Goal: Check status: Check status

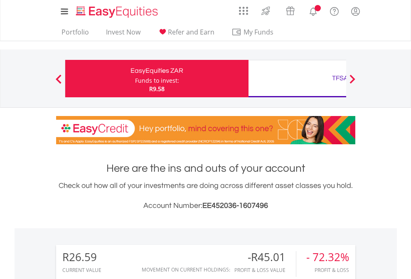
scroll to position [80, 131]
click at [135, 79] on div "Funds to invest:" at bounding box center [157, 81] width 44 height 8
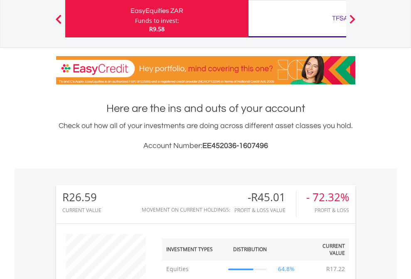
click at [297, 19] on div "TFSA" at bounding box center [340, 18] width 173 height 12
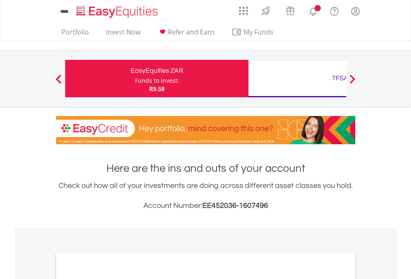
scroll to position [500, 0]
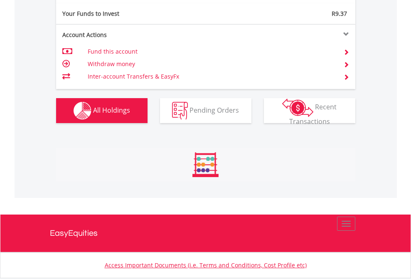
scroll to position [80, 131]
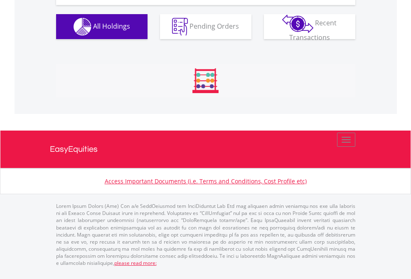
scroll to position [80, 131]
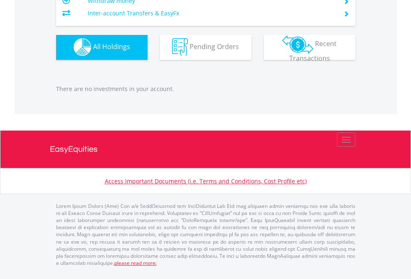
scroll to position [80, 131]
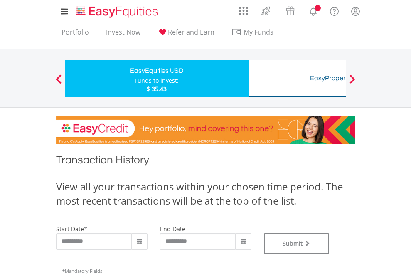
type input "**********"
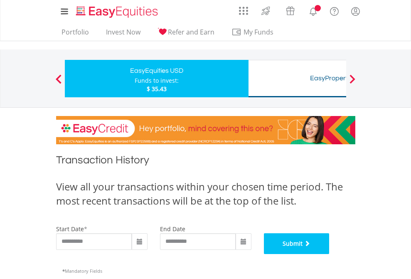
click at [330, 254] on button "Submit" at bounding box center [297, 243] width 66 height 21
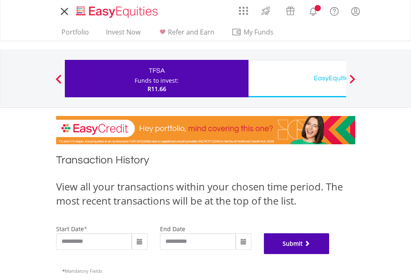
click at [330, 254] on button "Submit" at bounding box center [297, 243] width 66 height 21
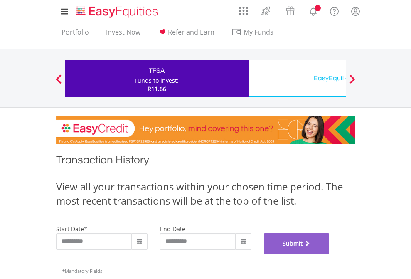
scroll to position [337, 0]
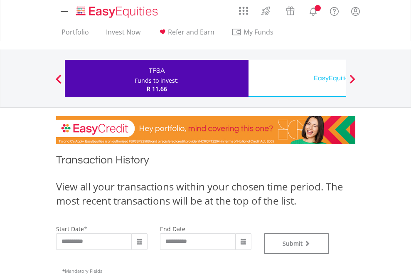
click at [297, 79] on div "EasyEquities USD" at bounding box center [340, 78] width 173 height 12
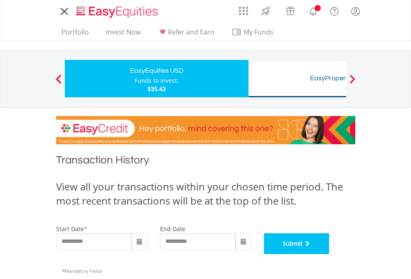
click at [330, 254] on button "Submit" at bounding box center [297, 243] width 66 height 21
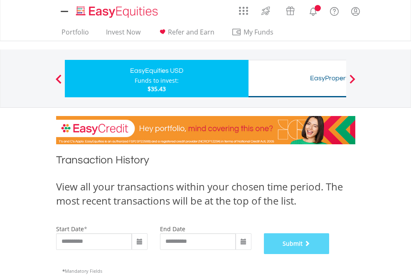
scroll to position [337, 0]
